Goal: Information Seeking & Learning: Learn about a topic

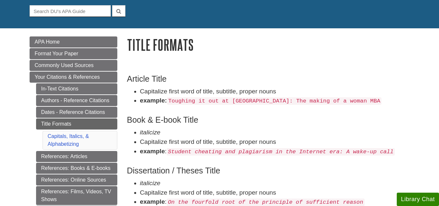
scroll to position [71, 0]
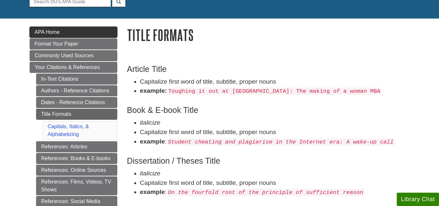
click at [73, 30] on link "APA Home" at bounding box center [74, 32] width 88 height 11
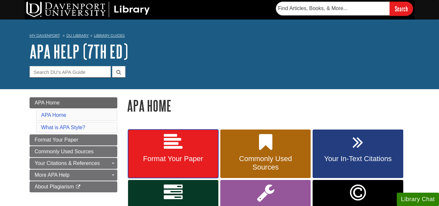
click at [175, 153] on link "Format Your Paper" at bounding box center [173, 153] width 90 height 49
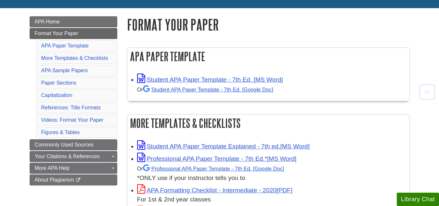
scroll to position [82, 0]
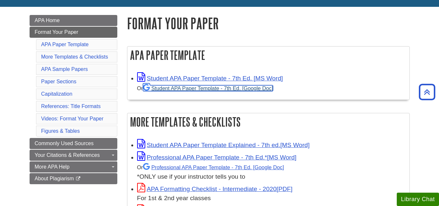
click at [203, 88] on link "Student APA Paper Template - 7th Ed. [Google Doc]" at bounding box center [208, 88] width 130 height 6
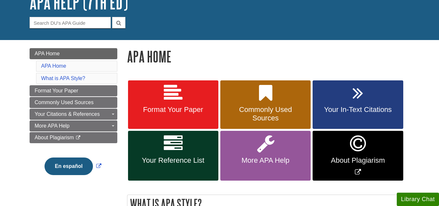
scroll to position [49, 0]
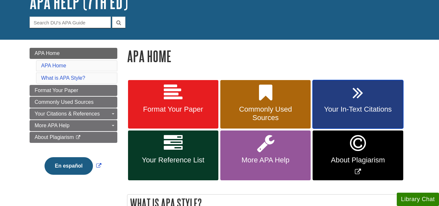
click at [324, 93] on link "Your In-Text Citations" at bounding box center [358, 104] width 90 height 49
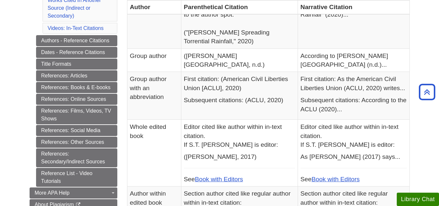
scroll to position [294, 0]
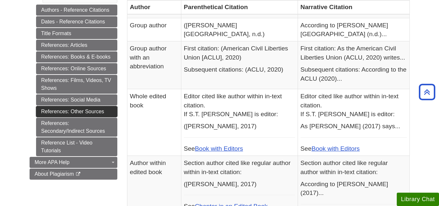
click at [97, 109] on link "References: Other Sources" at bounding box center [76, 111] width 81 height 11
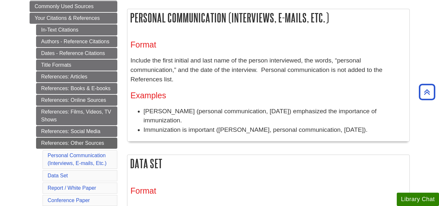
scroll to position [120, 0]
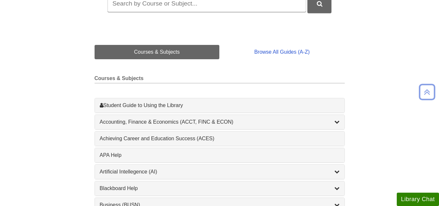
scroll to position [123, 0]
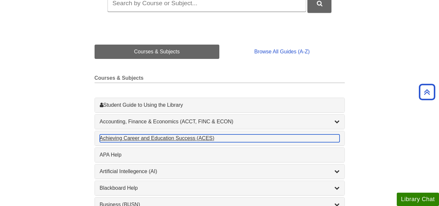
click at [136, 138] on div "Achieving Career and Education Success (ACES) , 1 guides" at bounding box center [220, 138] width 240 height 8
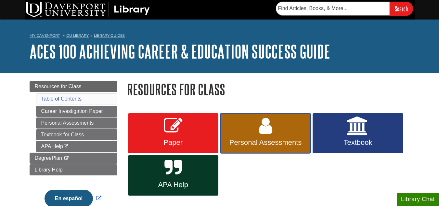
click at [269, 139] on span "Personal Assessments" at bounding box center [265, 142] width 81 height 8
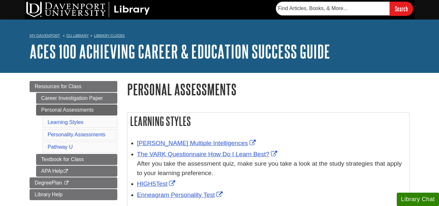
scroll to position [82, 0]
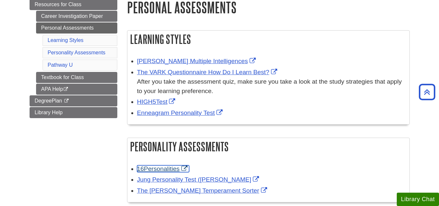
click at [158, 166] on link "16Personalities" at bounding box center [163, 168] width 52 height 7
